Goal: Communication & Community: Answer question/provide support

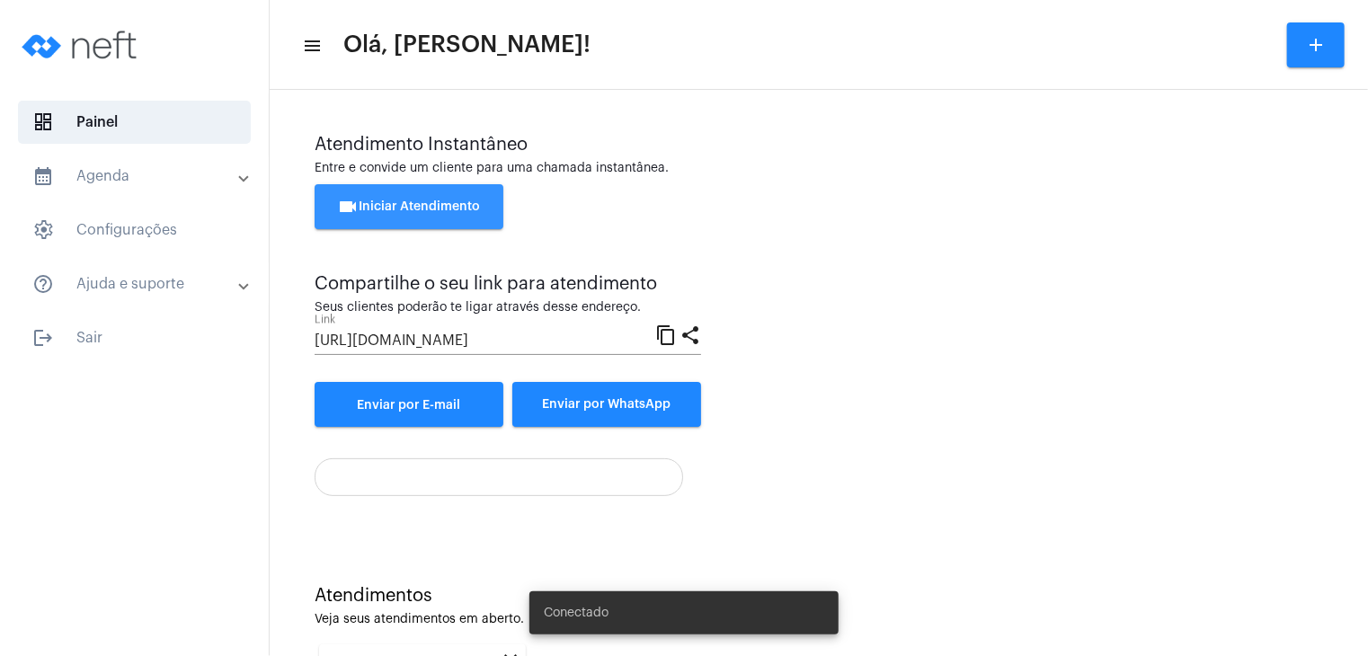
click at [413, 204] on span "videocam Iniciar Atendimento" at bounding box center [409, 206] width 143 height 13
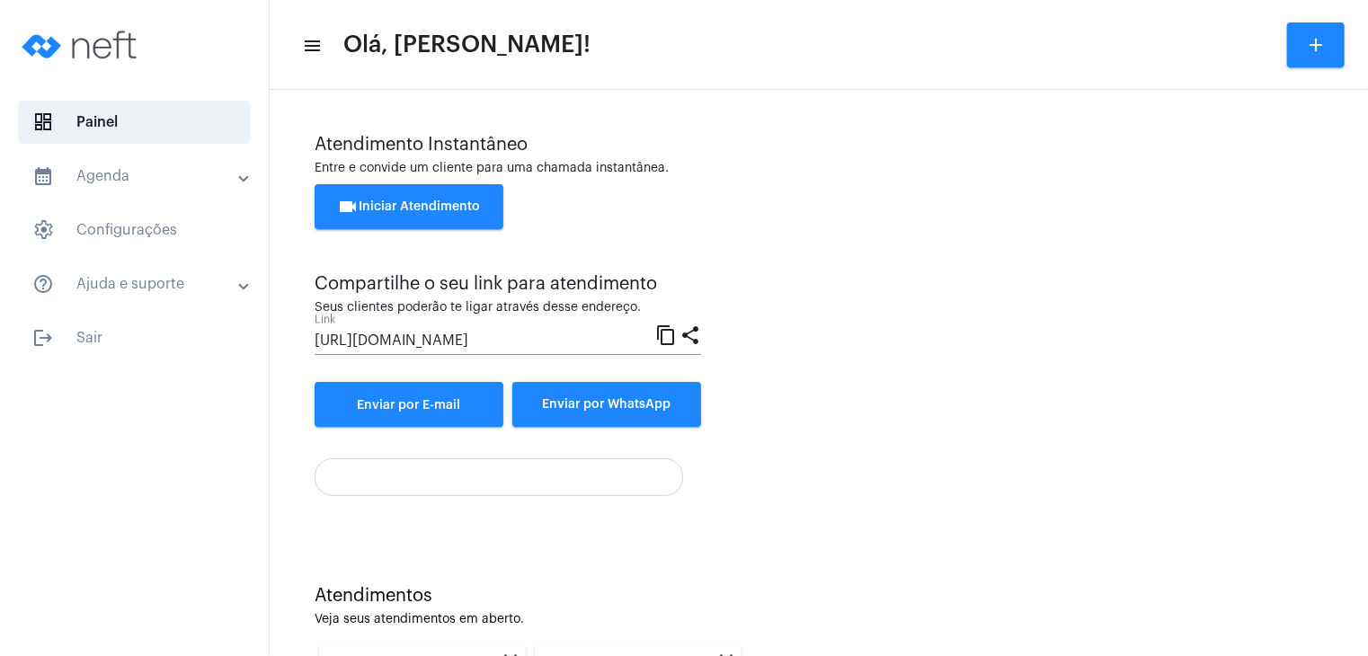
scroll to position [246, 0]
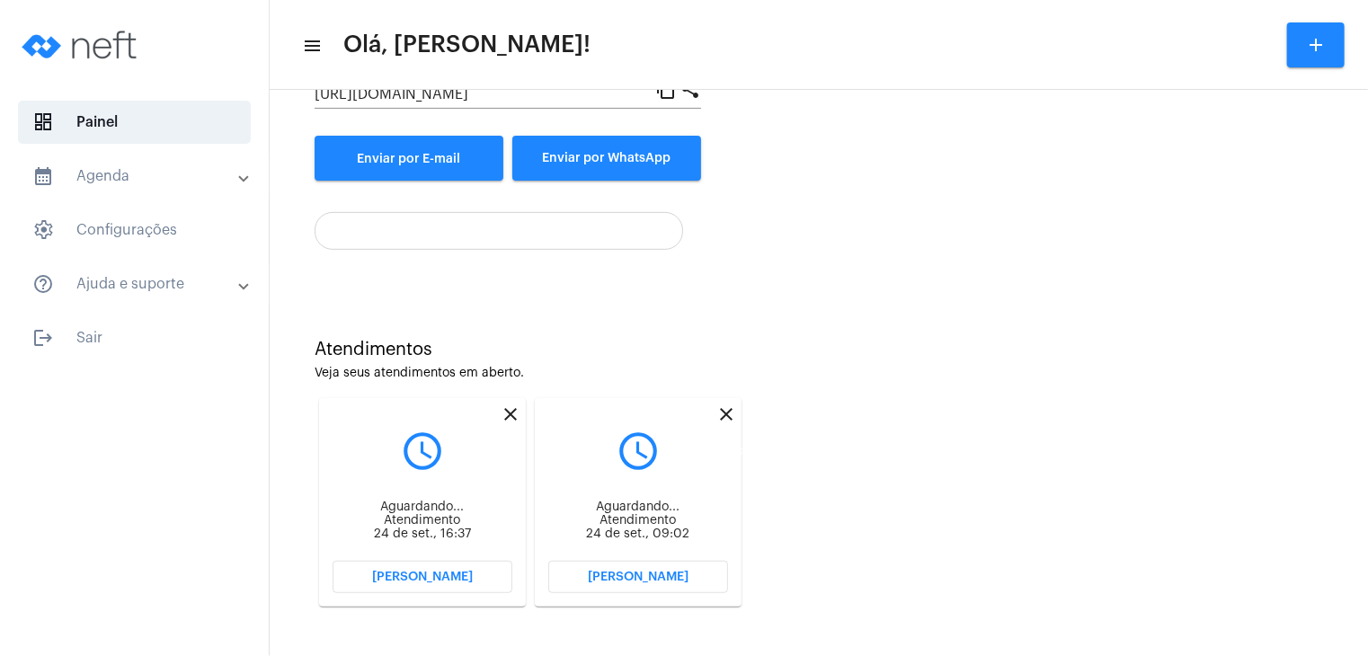
click at [725, 414] on mat-icon "close" at bounding box center [726, 415] width 22 height 22
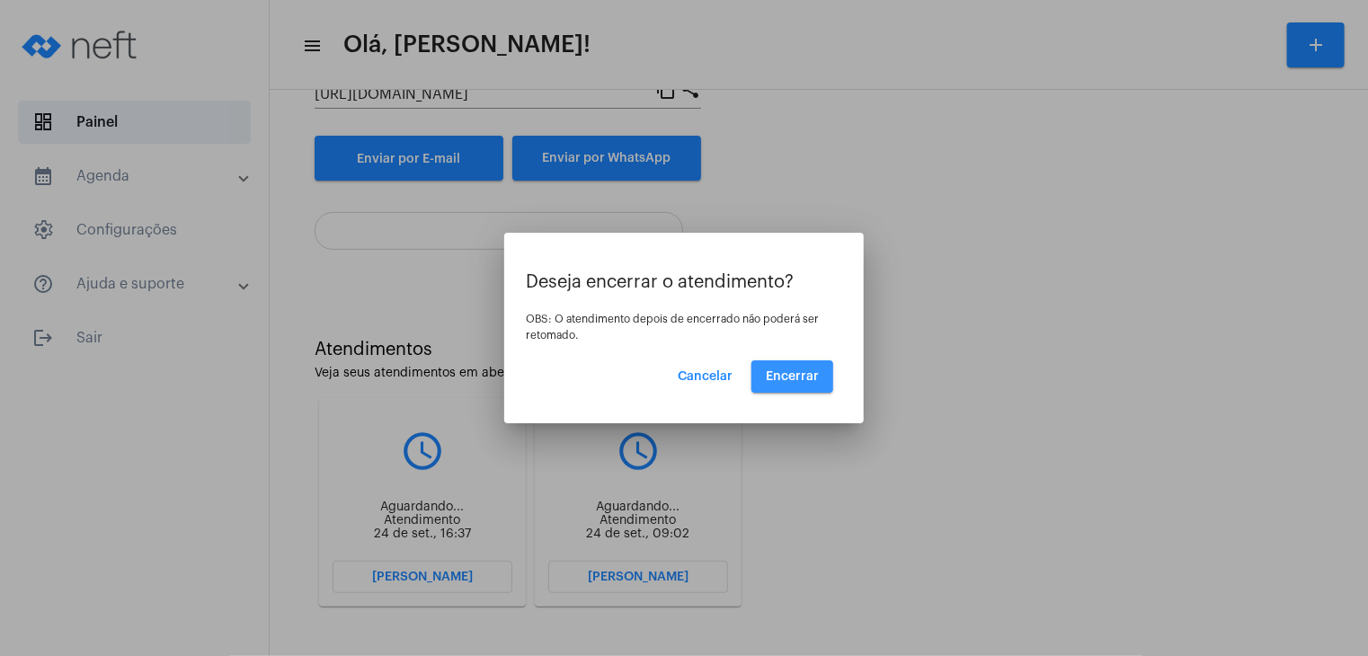
click at [777, 377] on span "Encerrar" at bounding box center [792, 376] width 53 height 13
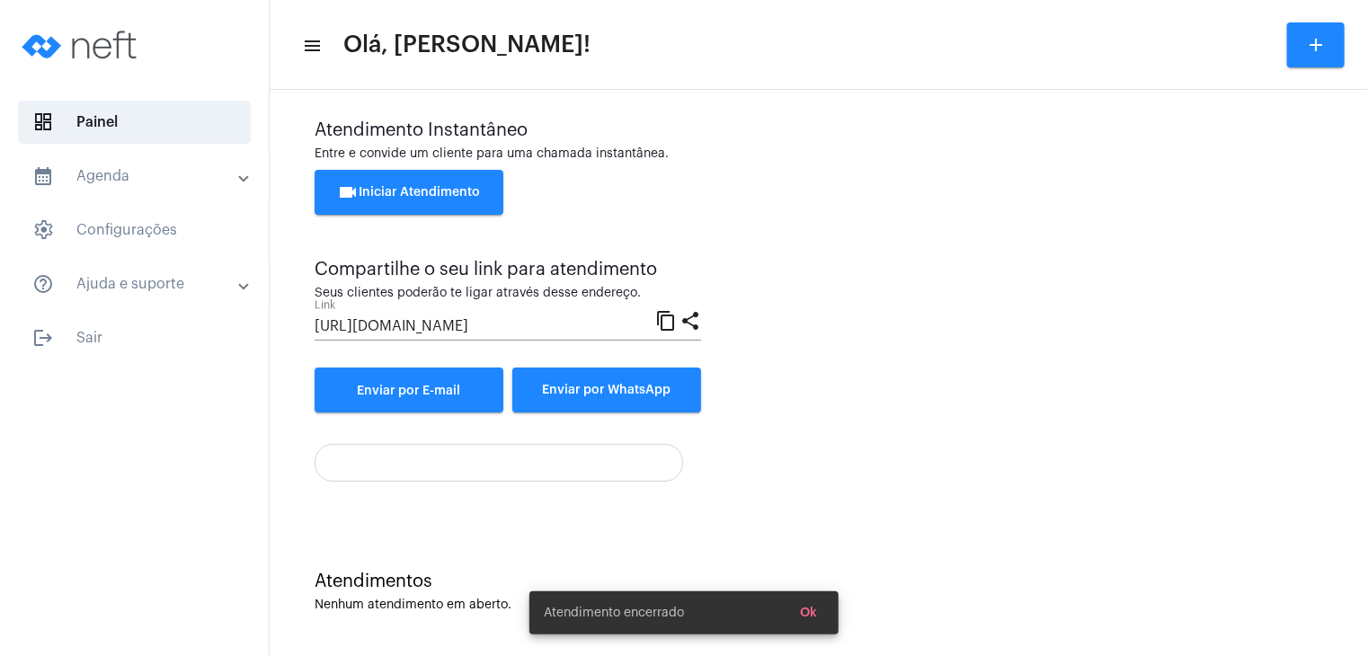
scroll to position [246, 0]
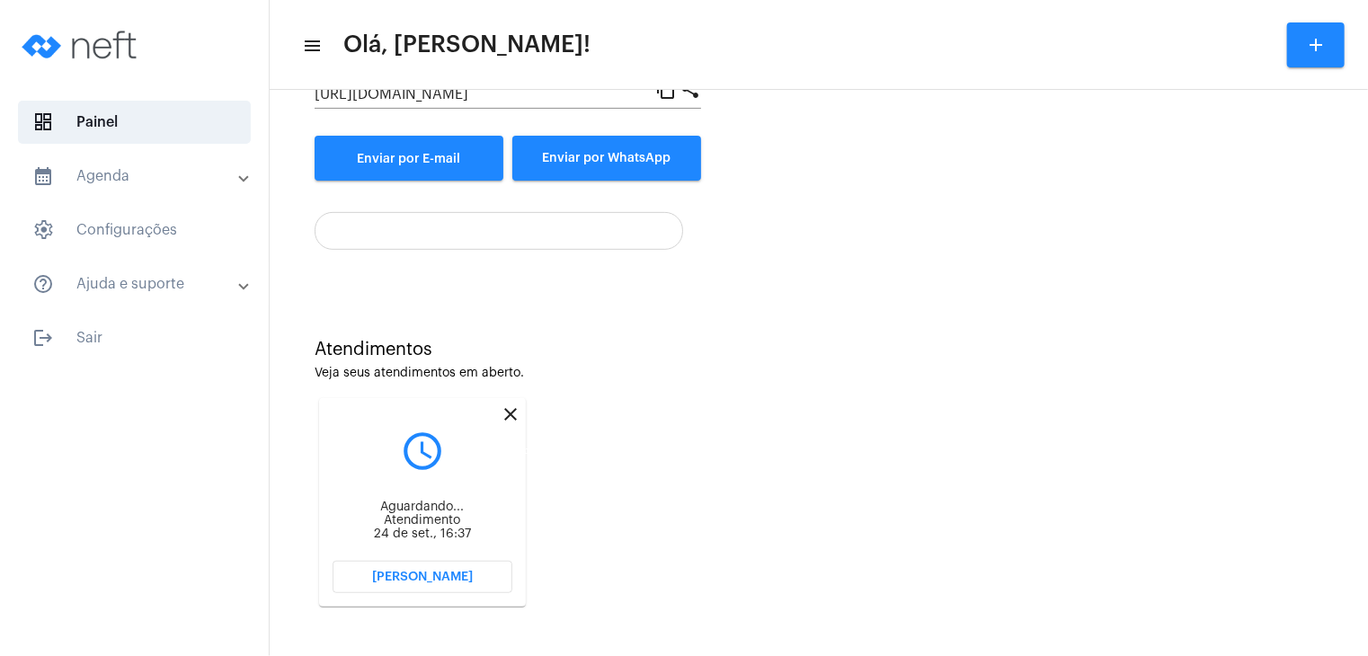
click at [508, 416] on mat-icon "close" at bounding box center [511, 415] width 22 height 22
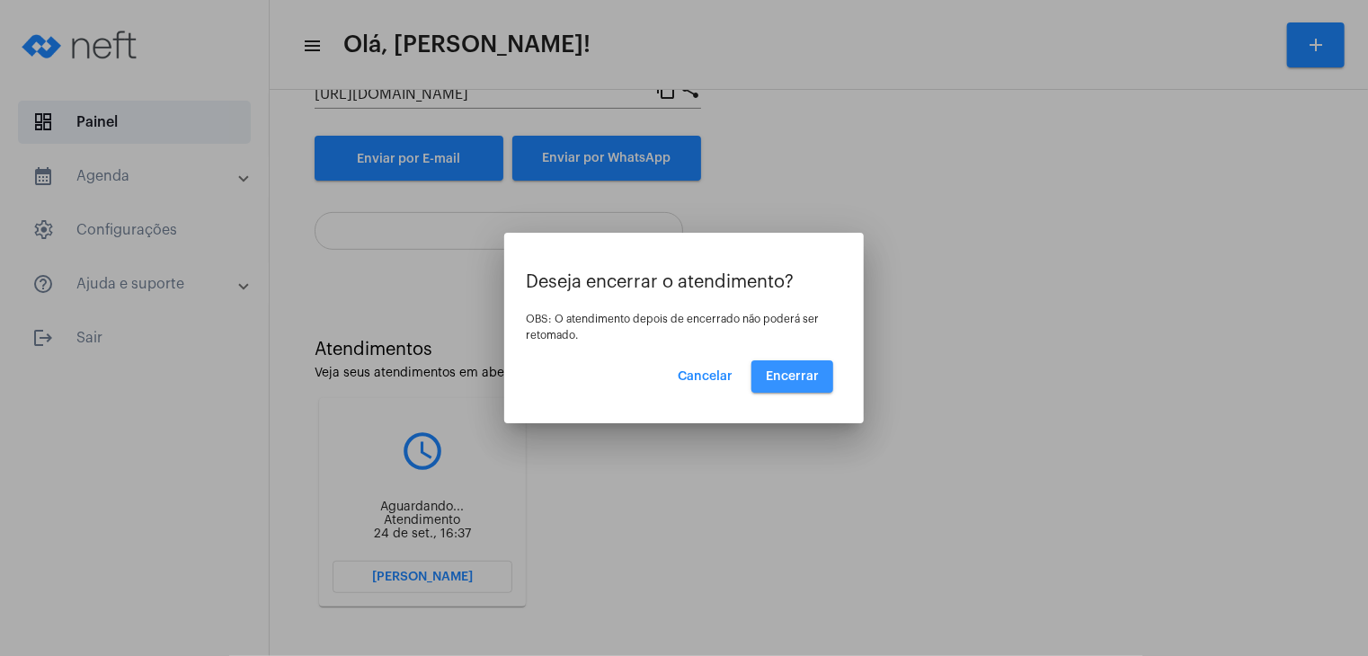
click at [785, 378] on span "Encerrar" at bounding box center [792, 376] width 53 height 13
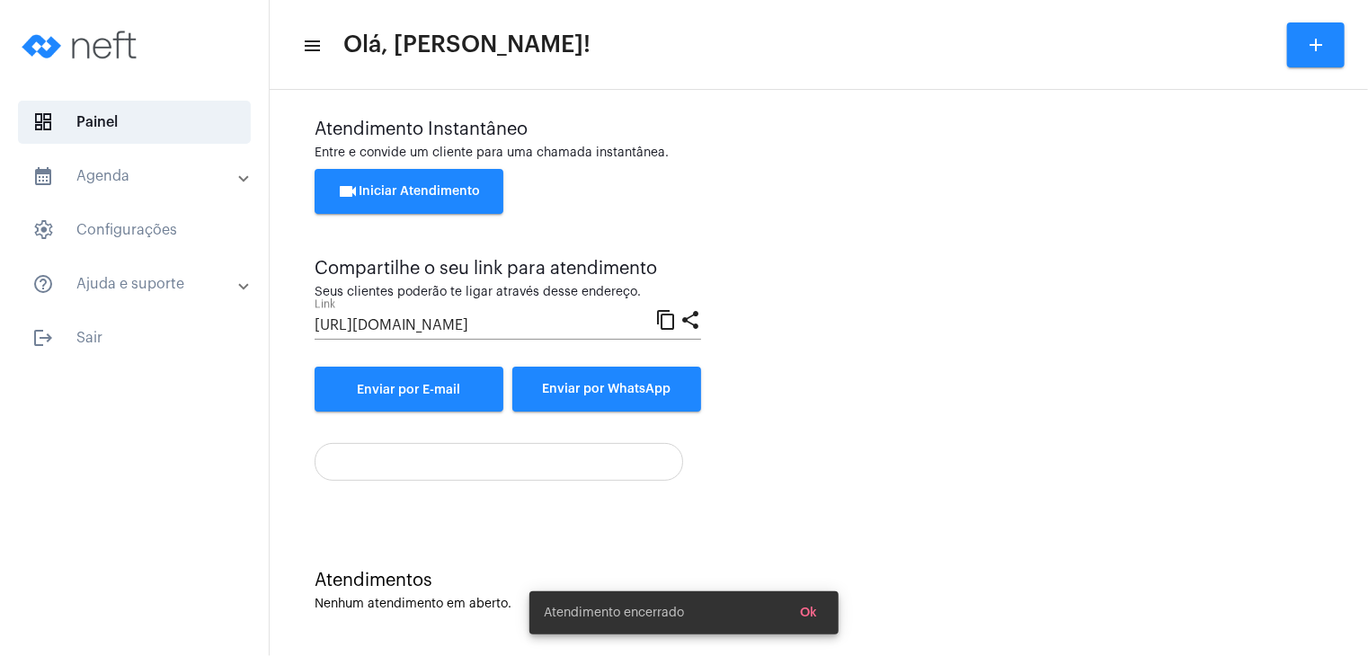
scroll to position [14, 0]
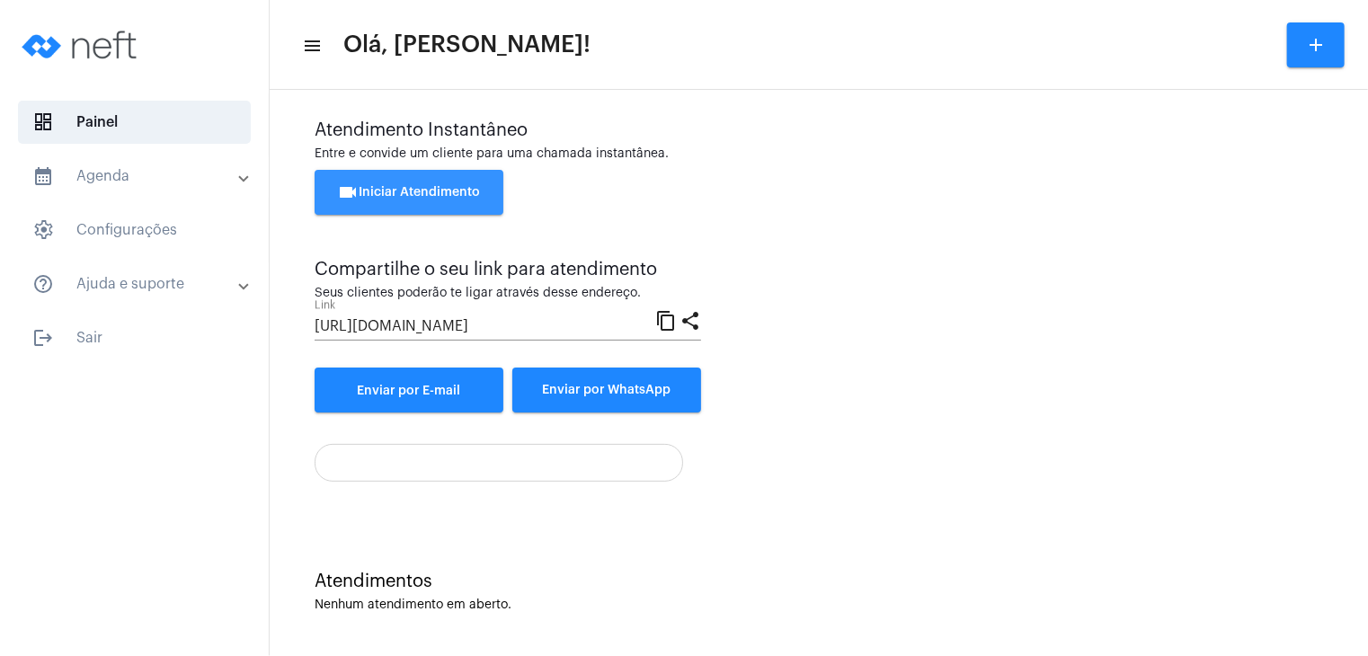
click at [463, 200] on button "videocam Iniciar Atendimento" at bounding box center [409, 192] width 189 height 45
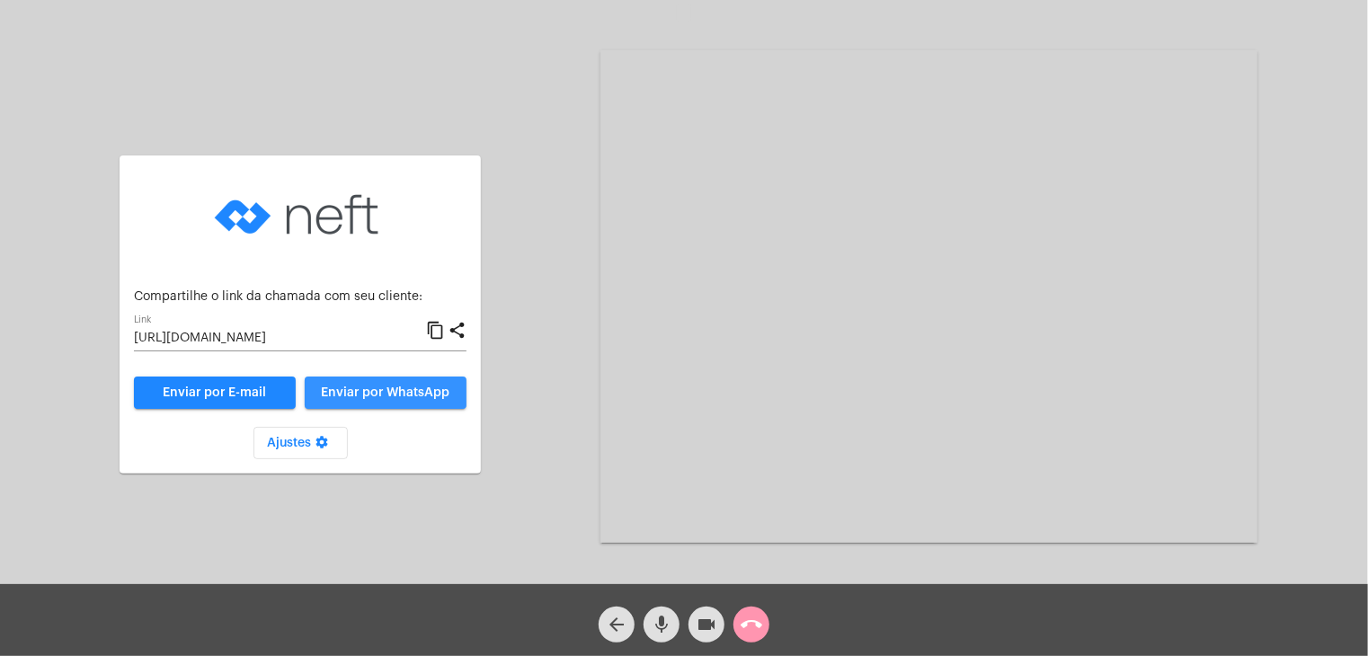
click at [388, 393] on span "Enviar por WhatsApp" at bounding box center [386, 392] width 129 height 13
